Goal: Entertainment & Leisure: Consume media (video, audio)

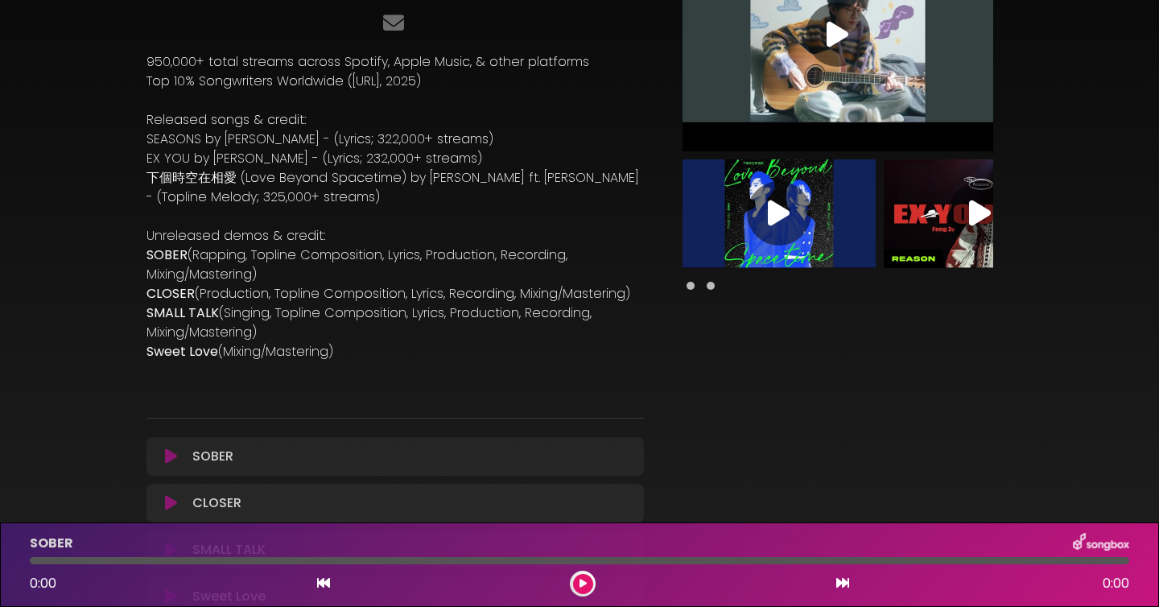
scroll to position [121, 0]
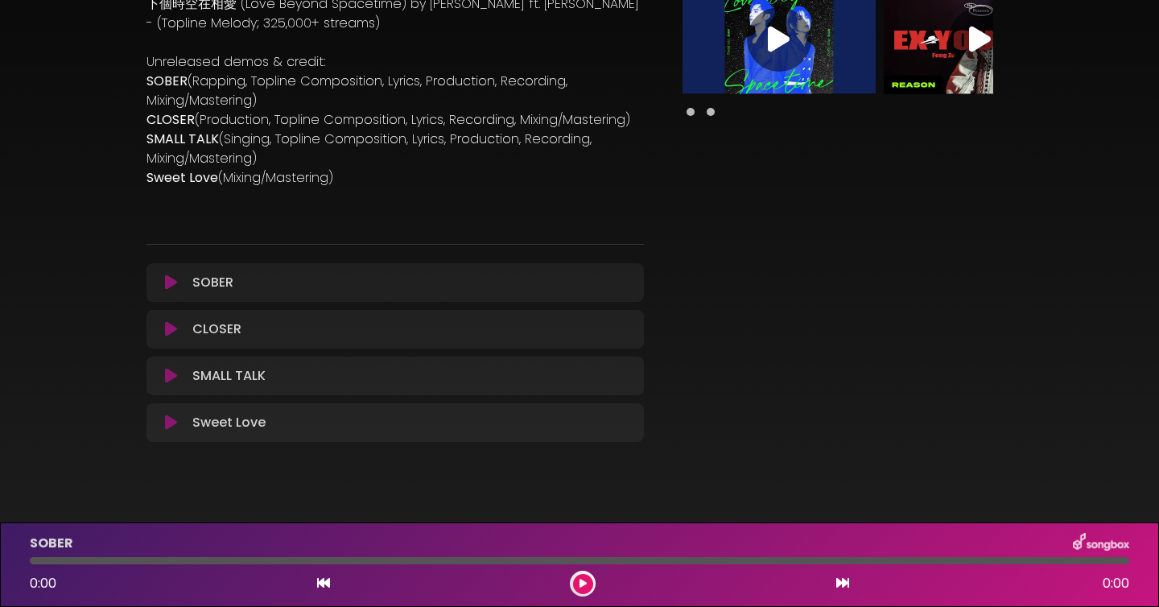
scroll to position [324, 0]
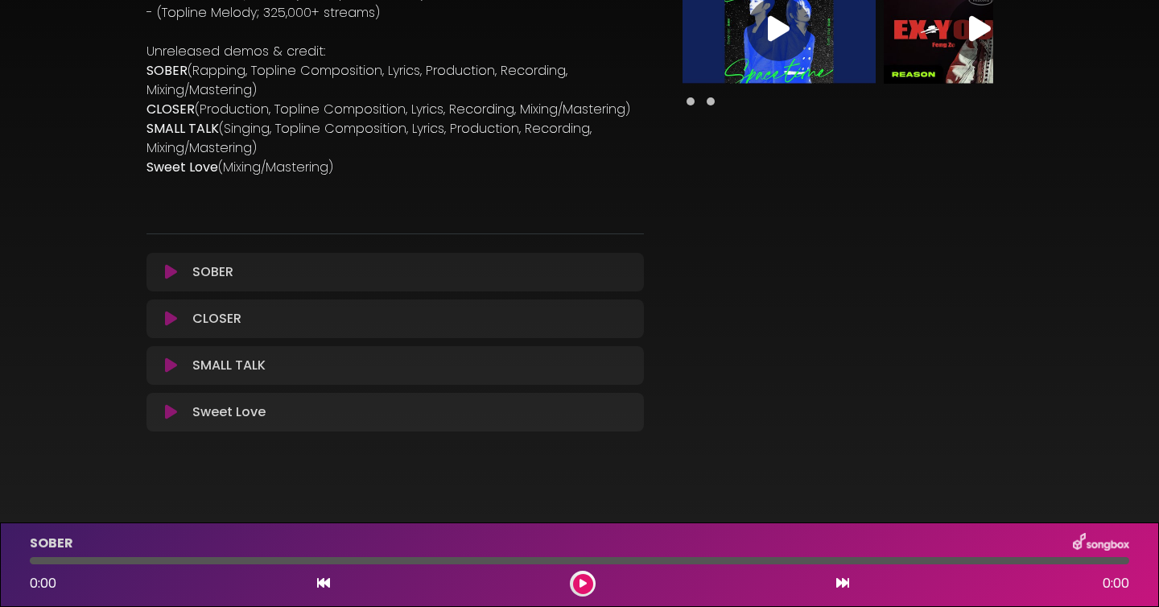
click at [171, 270] on icon at bounding box center [171, 272] width 12 height 16
click at [584, 589] on button at bounding box center [583, 584] width 20 height 20
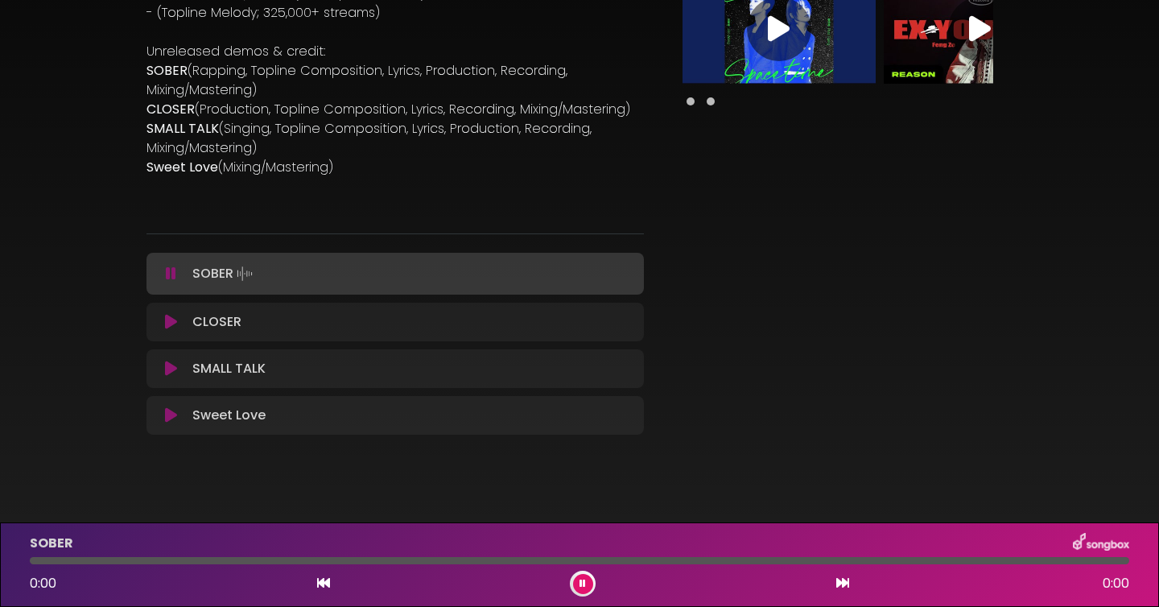
click at [145, 560] on div at bounding box center [579, 560] width 1099 height 7
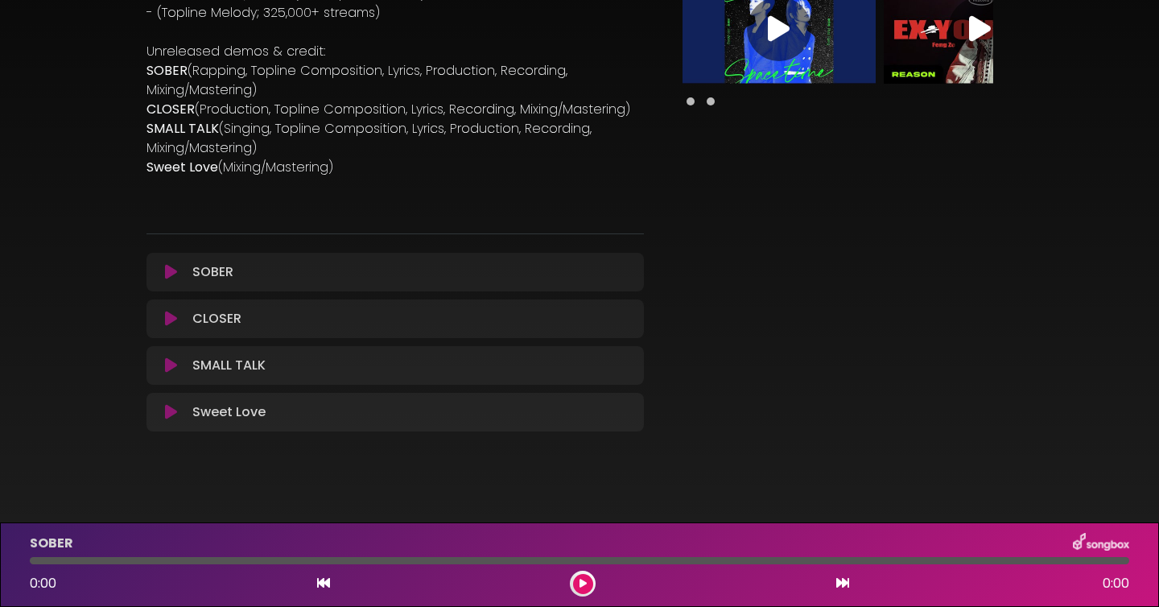
click at [591, 586] on button at bounding box center [583, 584] width 20 height 20
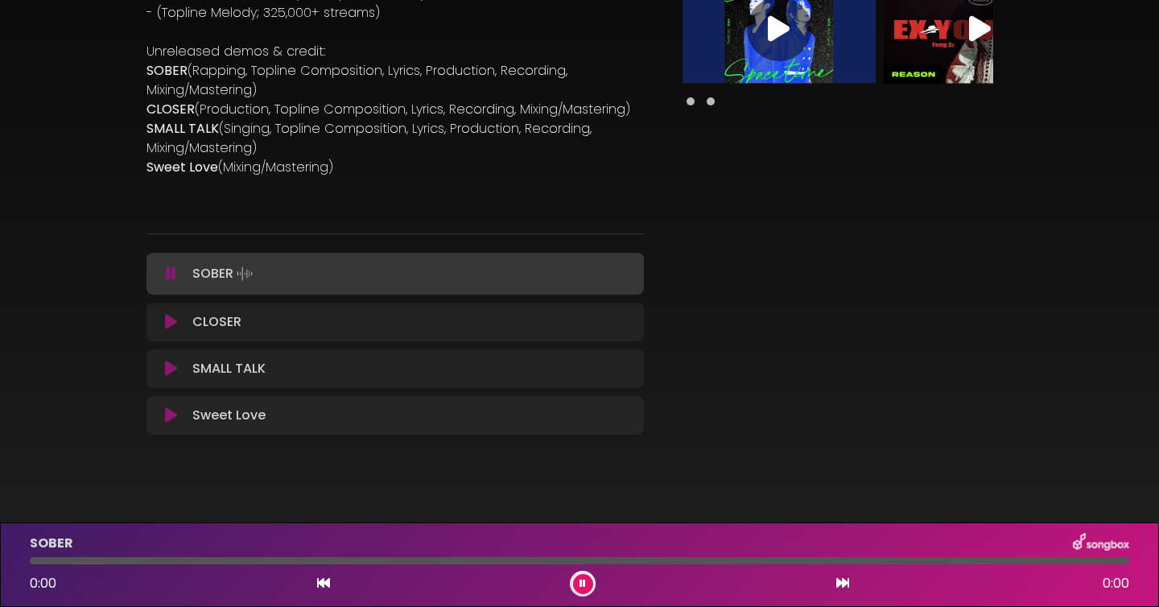
click at [171, 272] on icon at bounding box center [171, 274] width 10 height 16
